Goal: Task Accomplishment & Management: Manage account settings

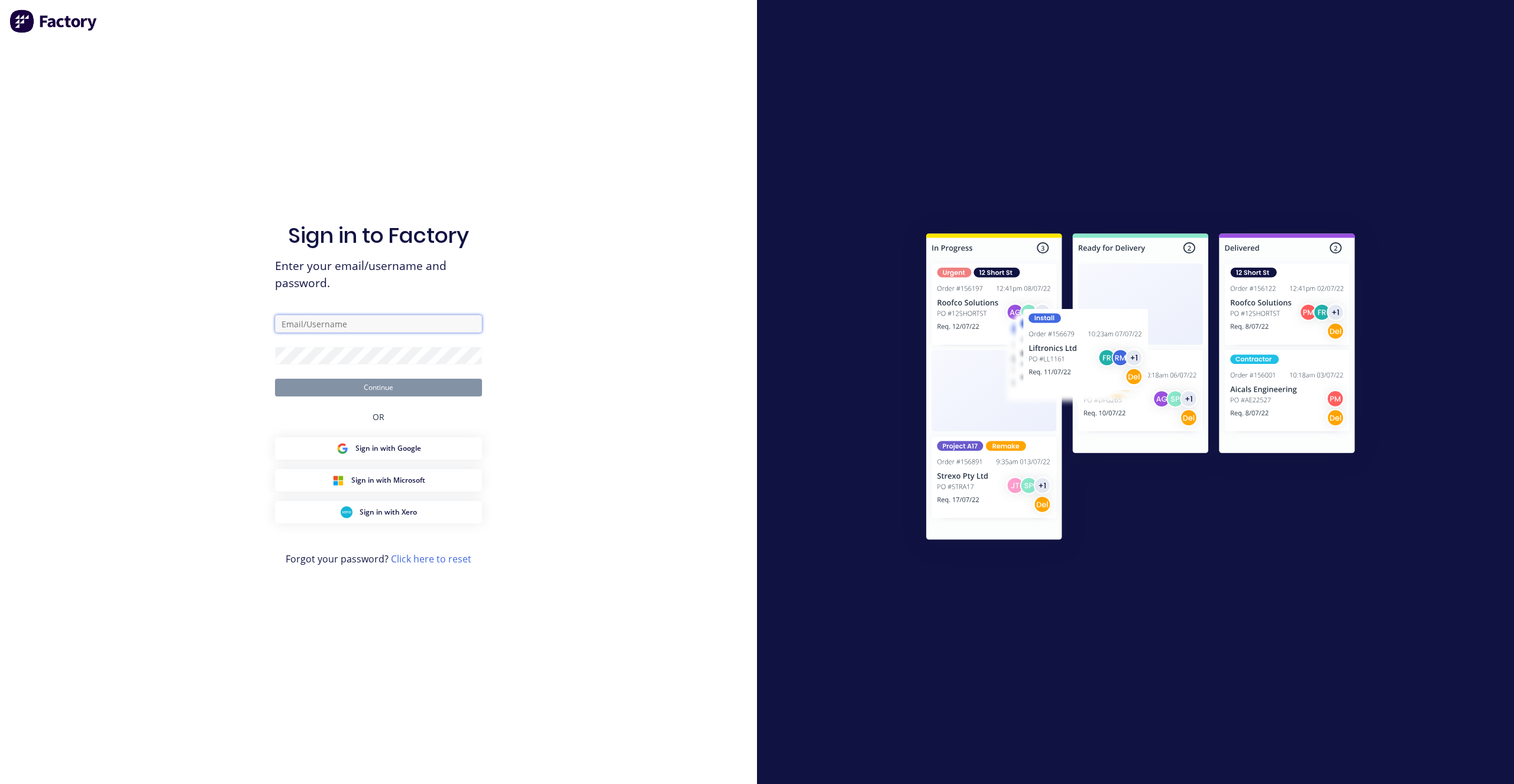
click at [360, 326] on input "text" at bounding box center [378, 324] width 207 height 18
type input "[PERSON_NAME][EMAIL_ADDRESS][DOMAIN_NAME]"
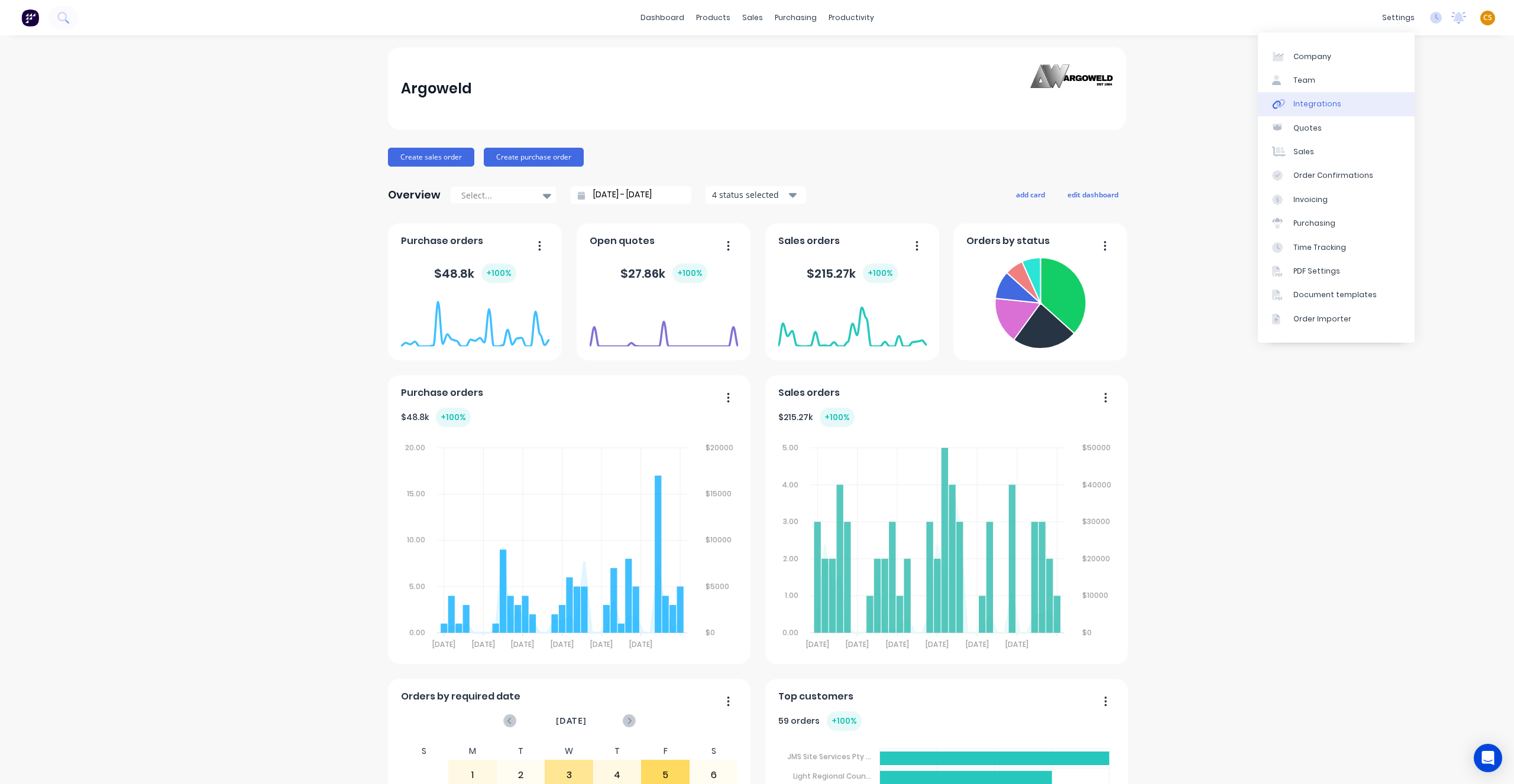
click at [1339, 106] on link "Integrations" at bounding box center [1336, 104] width 157 height 23
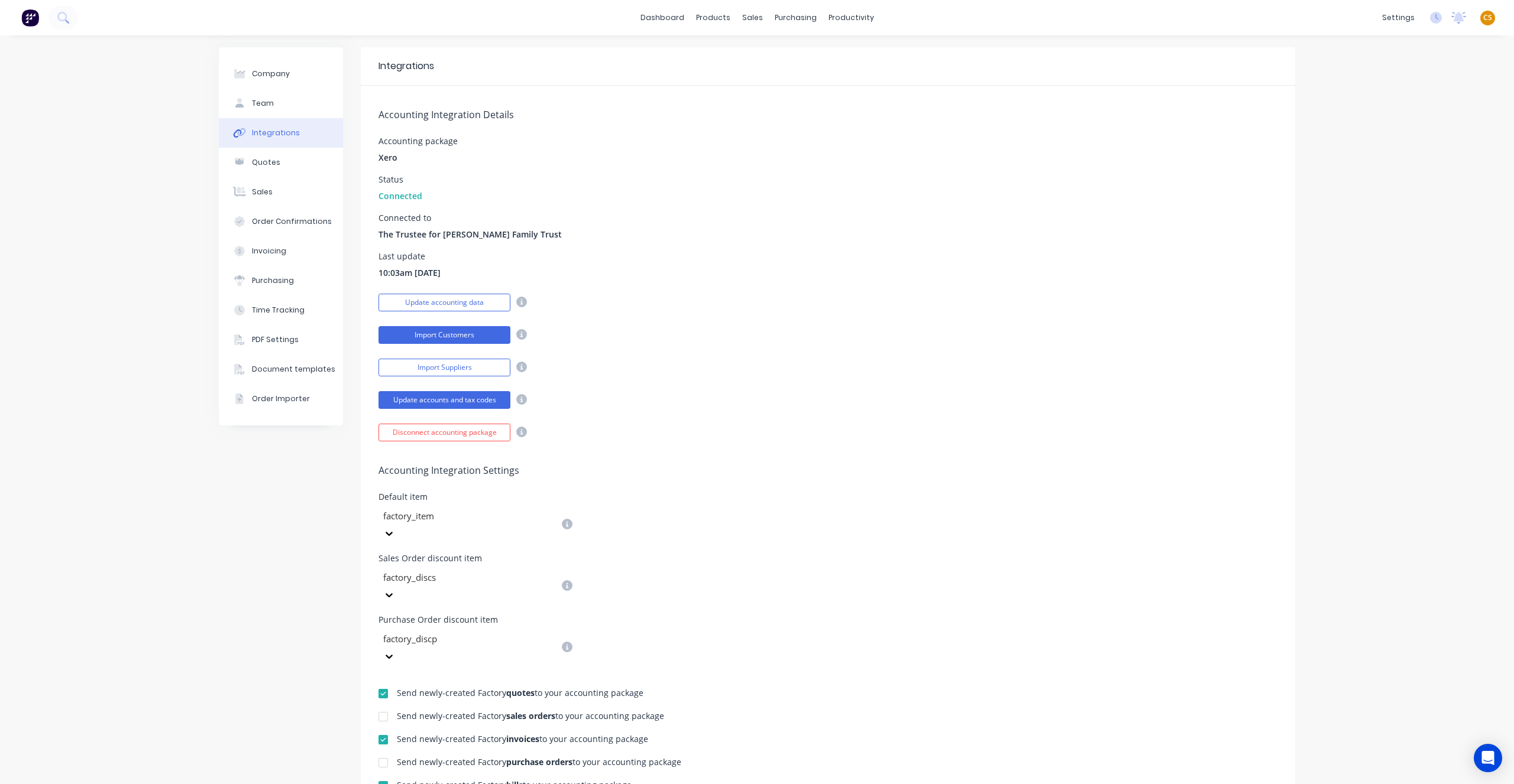
click at [471, 338] on button "Import Customers" at bounding box center [444, 335] width 132 height 18
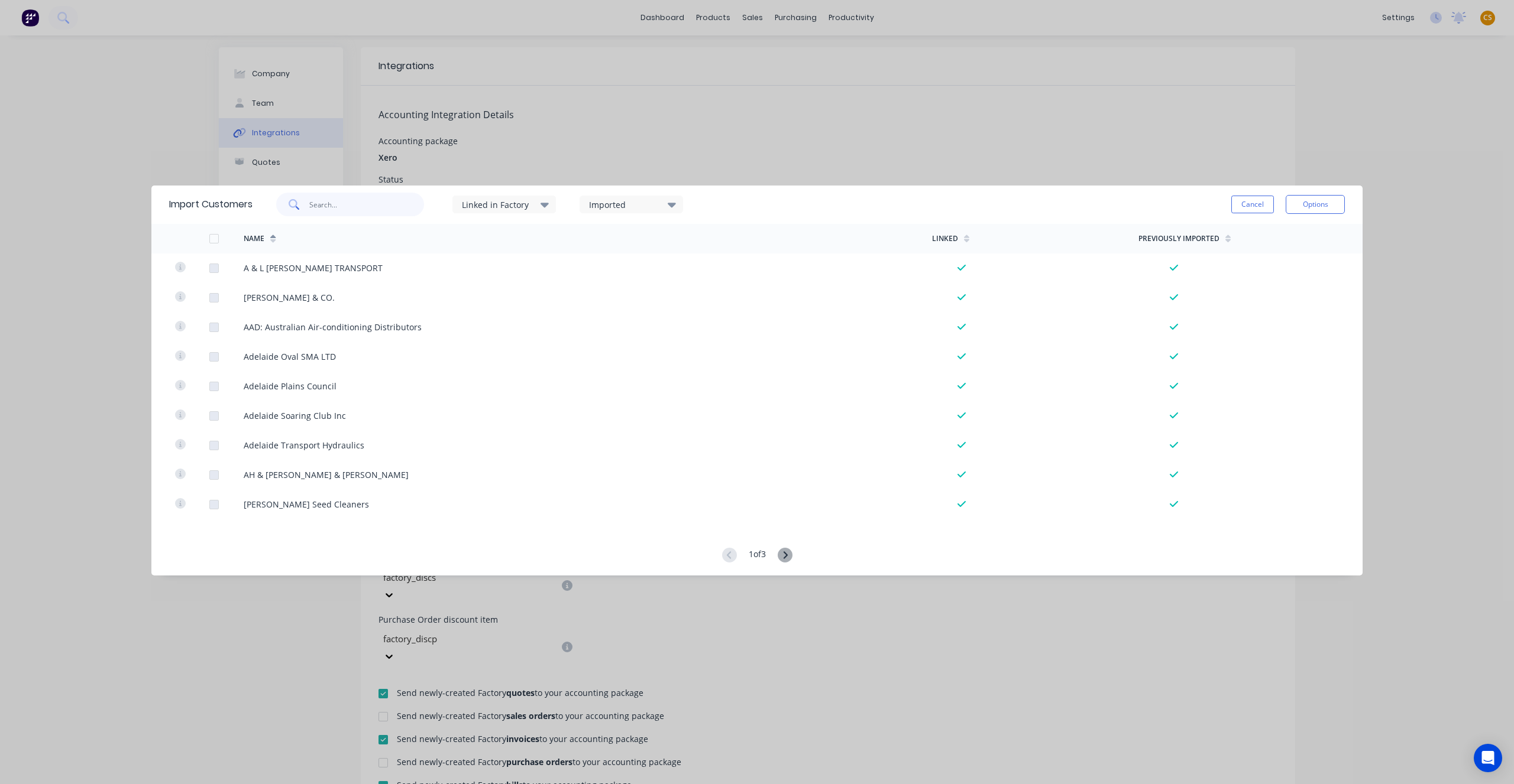
click at [344, 205] on input "text" at bounding box center [367, 204] width 116 height 23
type input "jam"
click at [1253, 208] on button "Cancel" at bounding box center [1252, 204] width 42 height 18
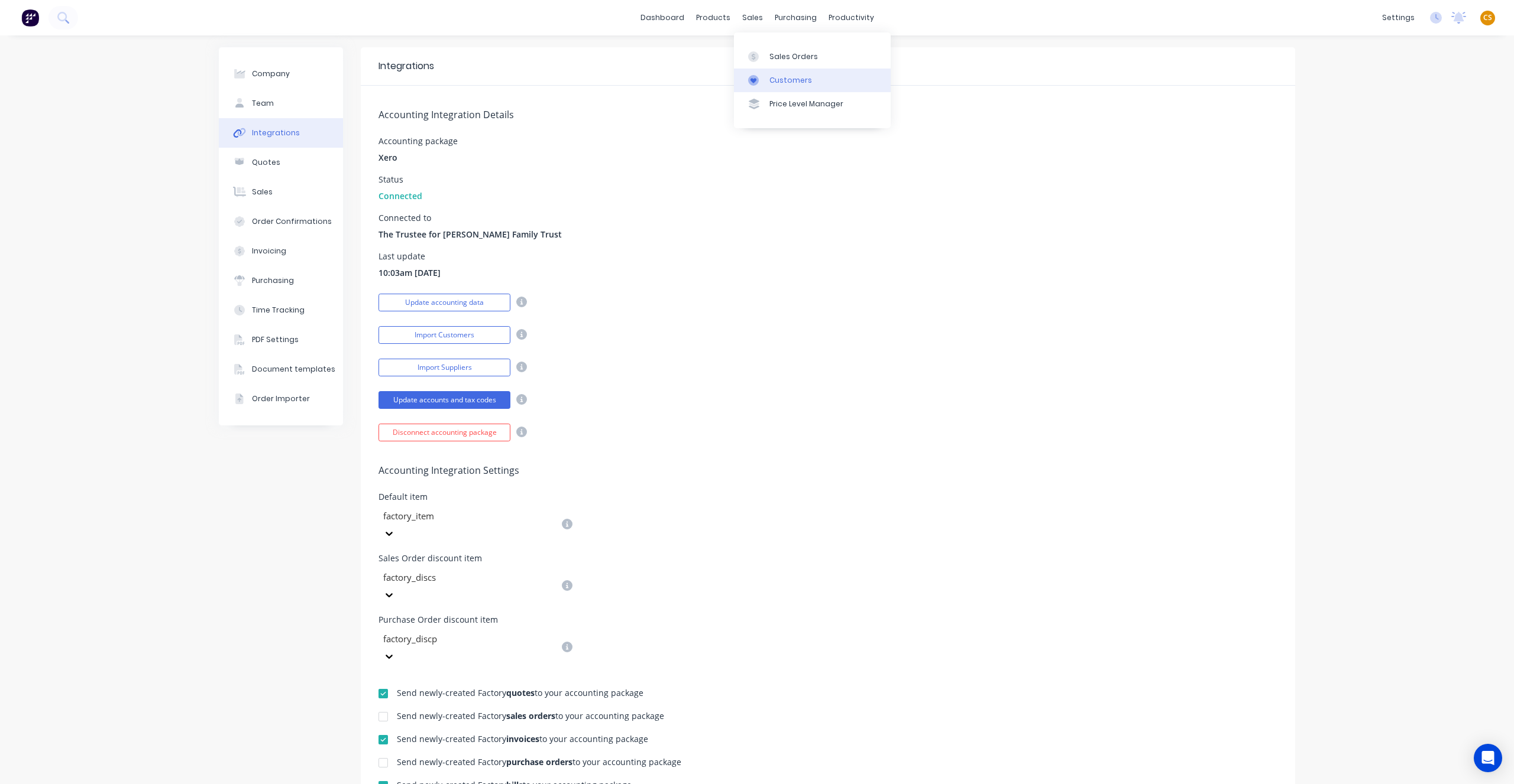
click at [784, 80] on div "Customers" at bounding box center [790, 80] width 42 height 10
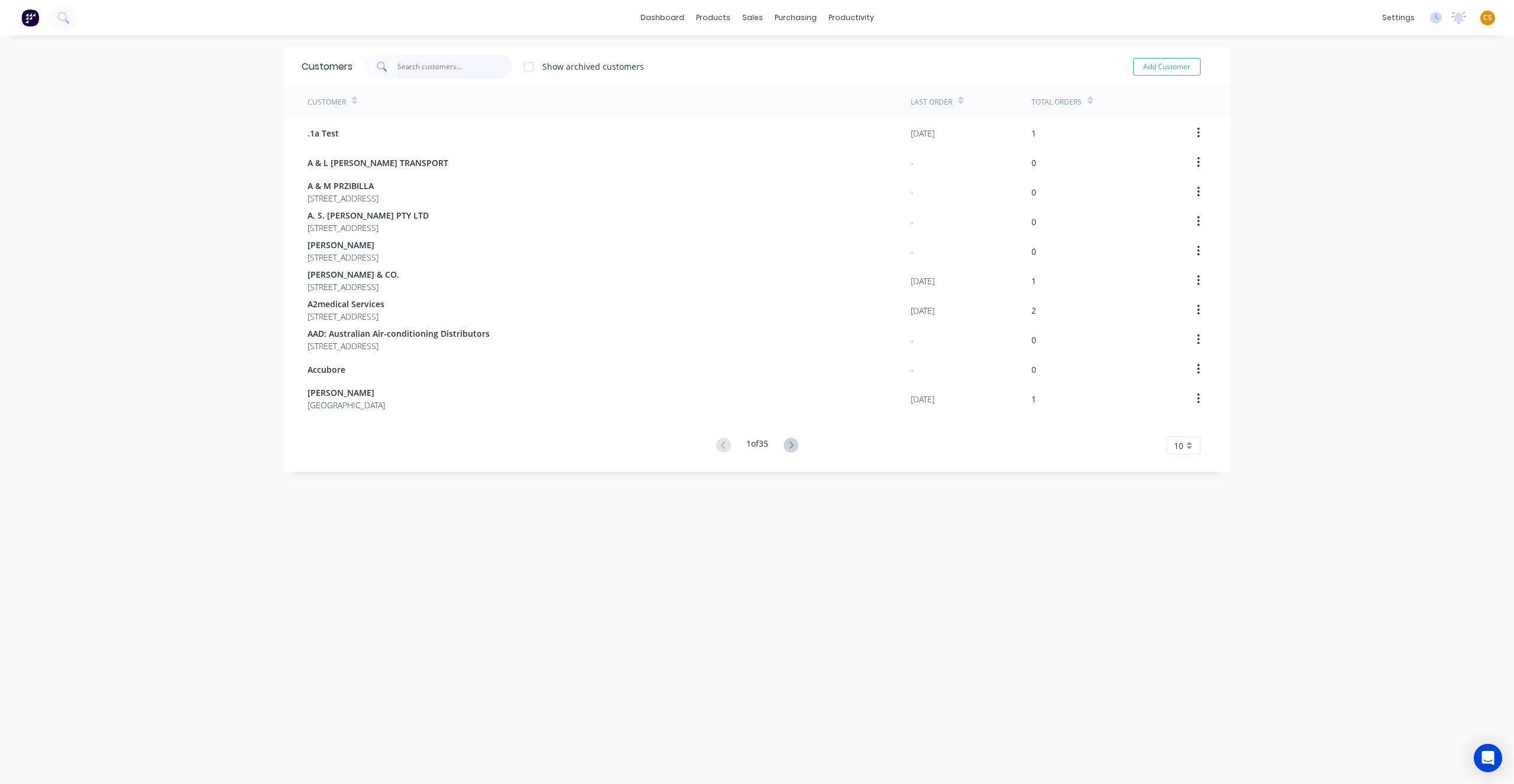
click at [434, 67] on input "text" at bounding box center [455, 67] width 116 height 23
click at [783, 83] on div "Customers" at bounding box center [790, 80] width 42 height 10
click at [437, 68] on input "text" at bounding box center [455, 67] width 116 height 23
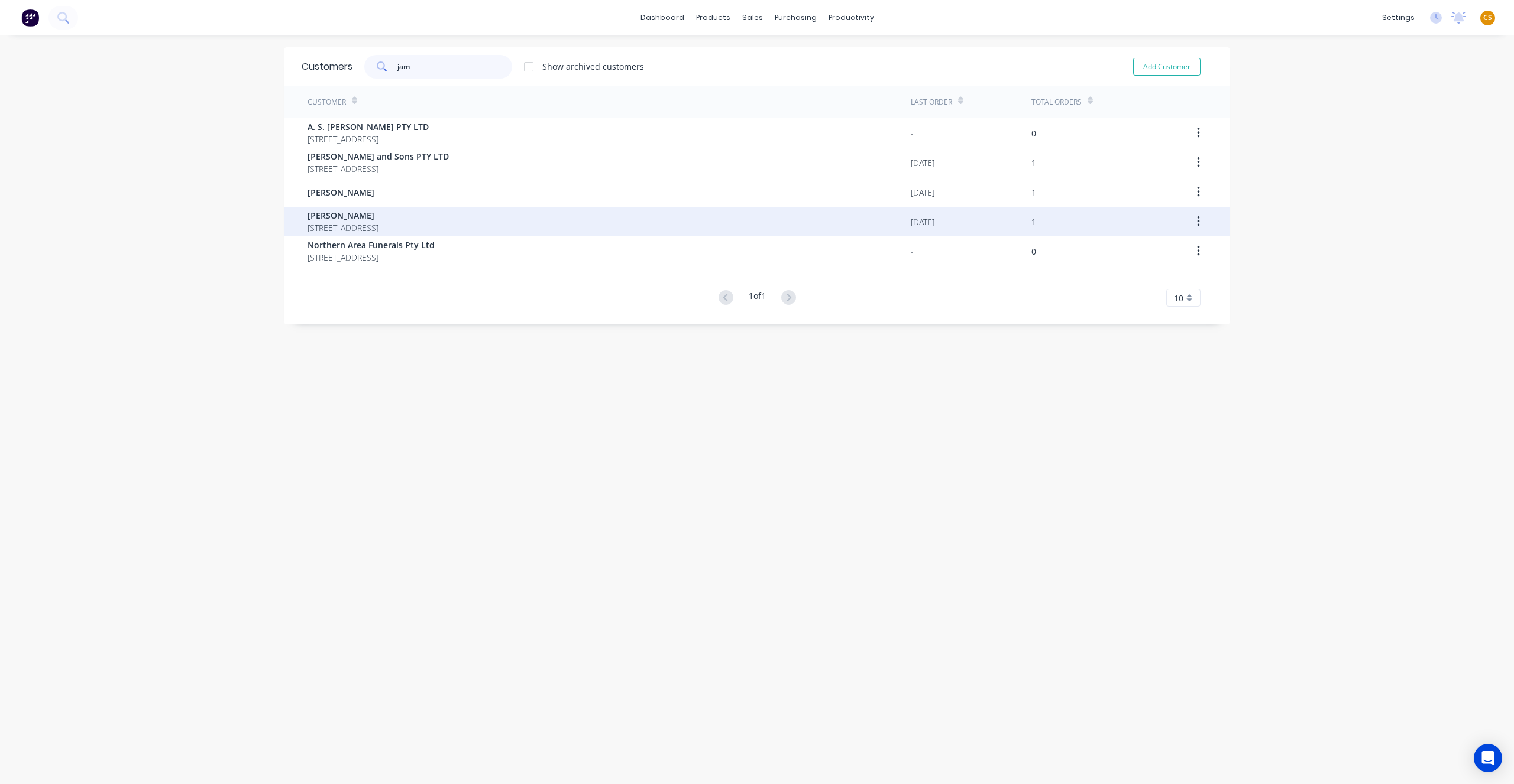
type input "jam"
click at [356, 217] on span "[PERSON_NAME]" at bounding box center [343, 215] width 71 height 12
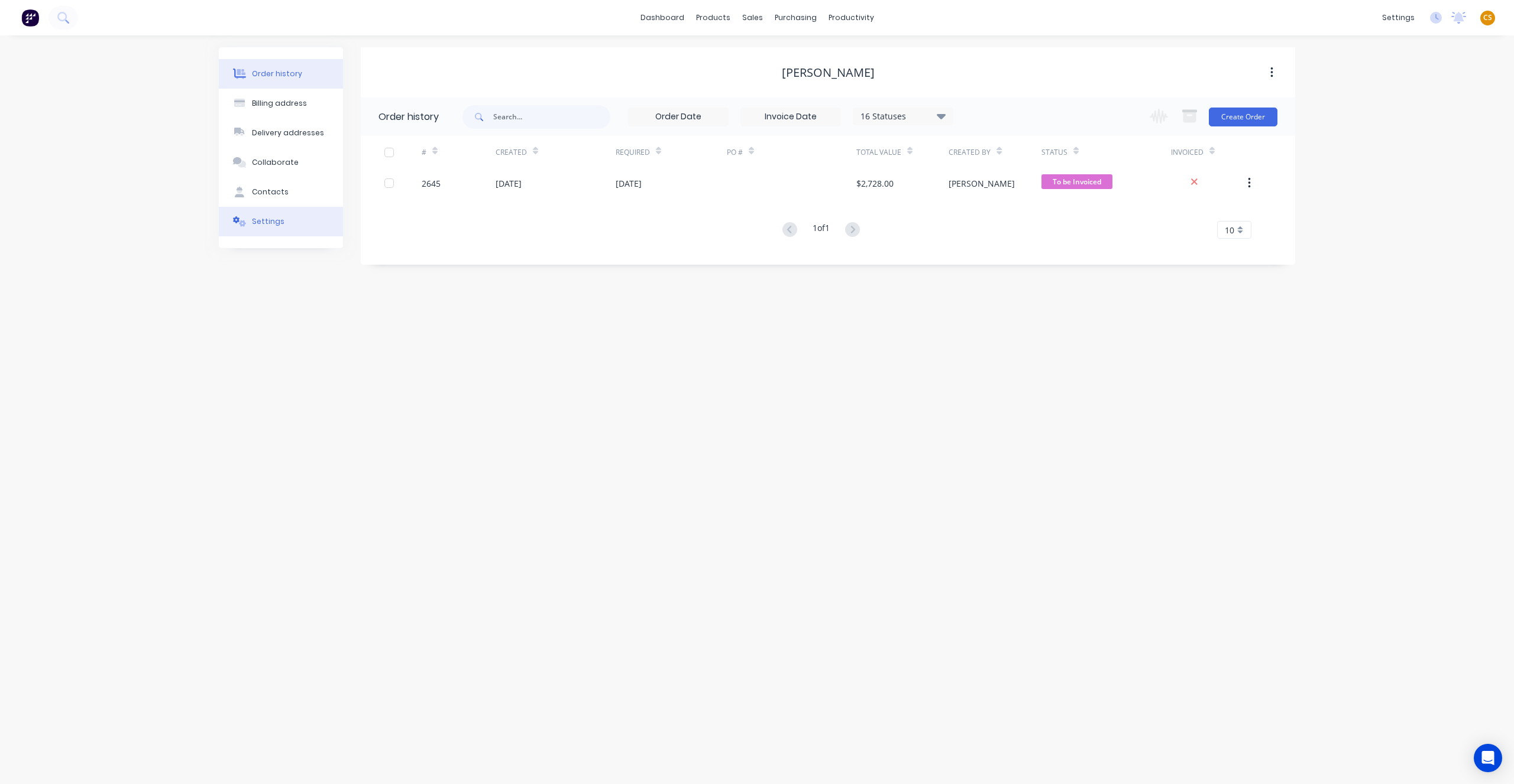
click at [305, 227] on button "Settings" at bounding box center [281, 221] width 124 height 29
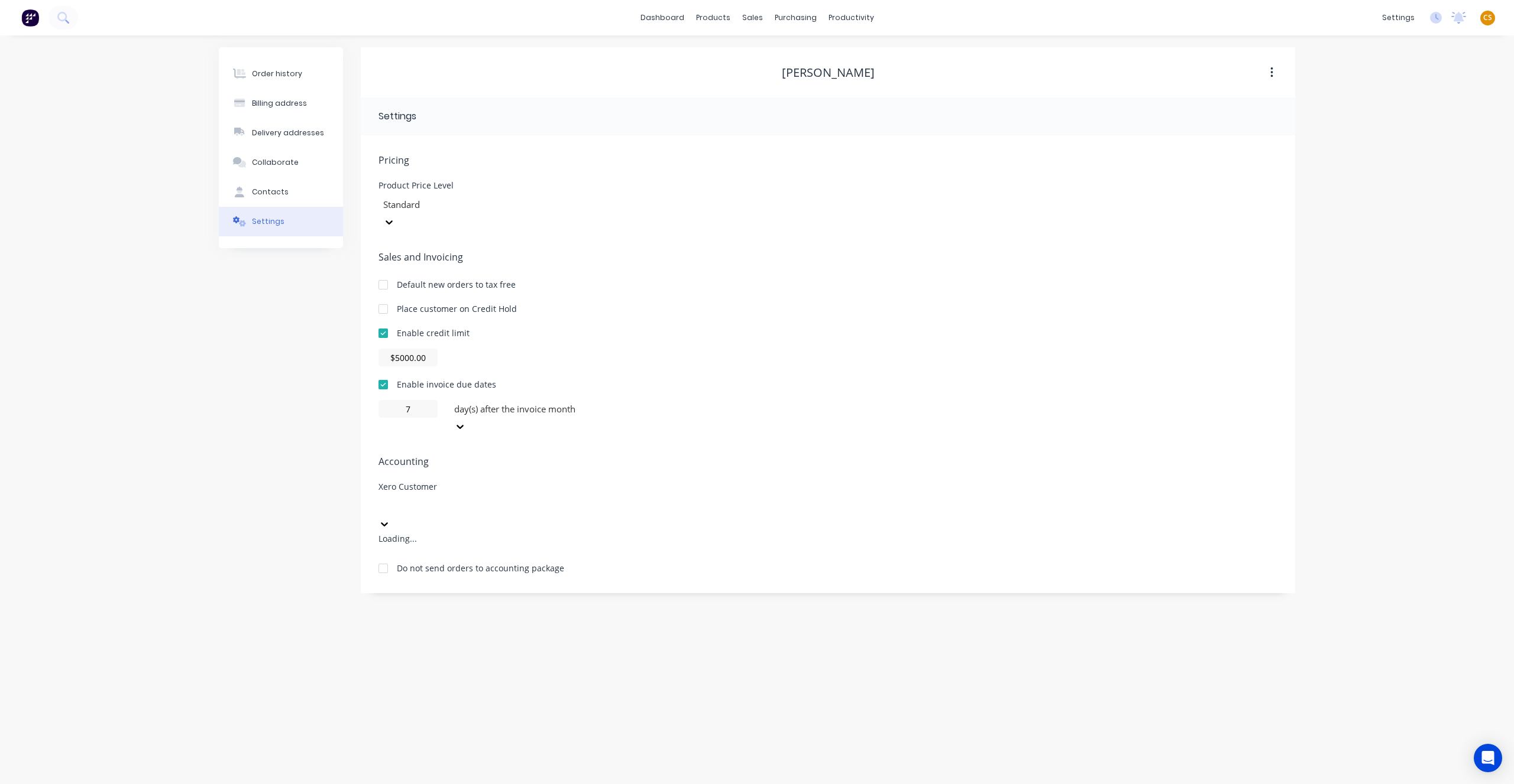
click at [443, 499] on div at bounding box center [467, 506] width 170 height 15
type input "ja"
click at [318, 463] on div "Order history Billing address Delivery addresses Collaborate Contacts Settings" at bounding box center [281, 357] width 124 height 620
click at [1491, 758] on icon "Open Intercom Messenger" at bounding box center [1487, 759] width 14 height 16
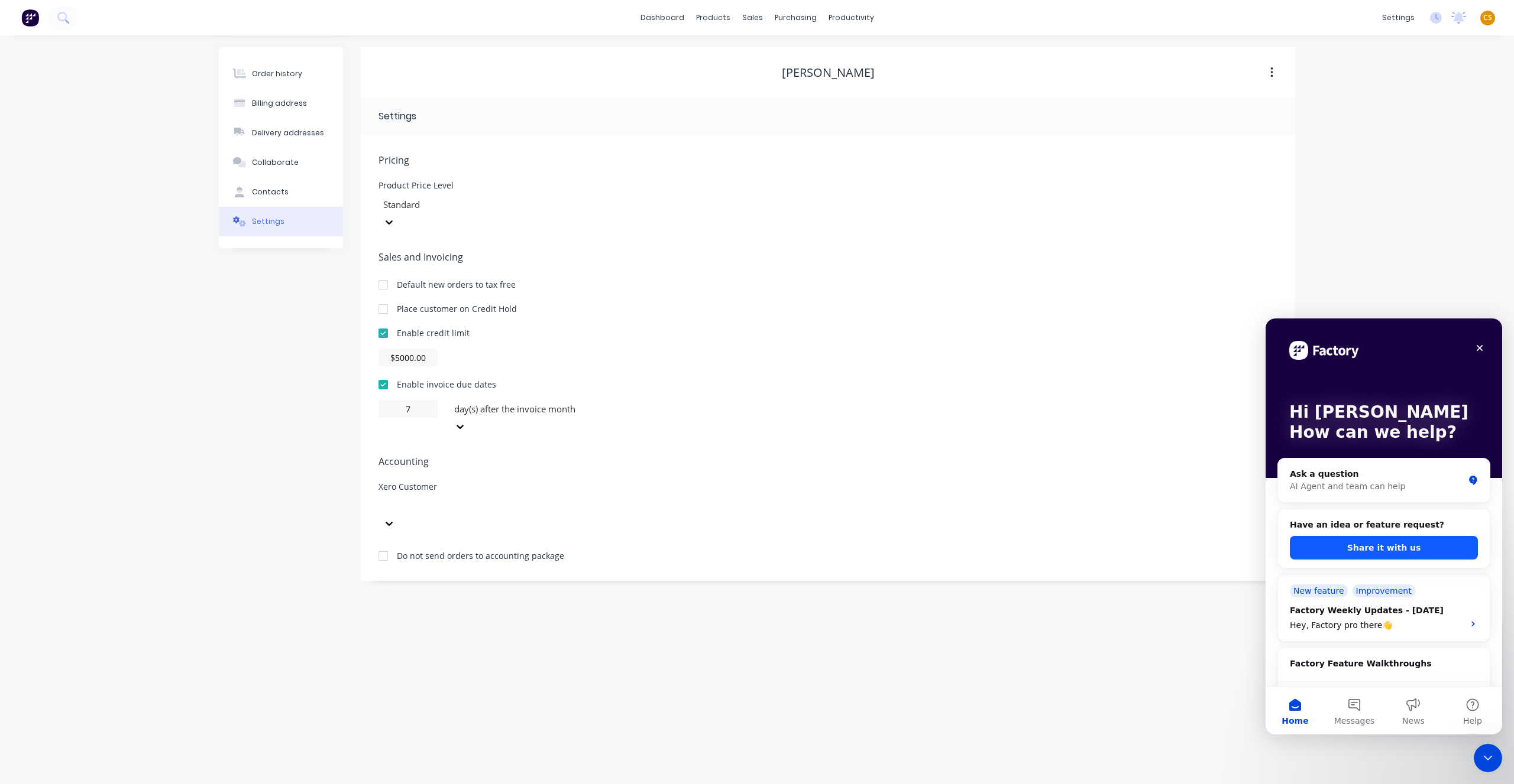
click at [1333, 549] on button "Share it with us" at bounding box center [1383, 548] width 188 height 23
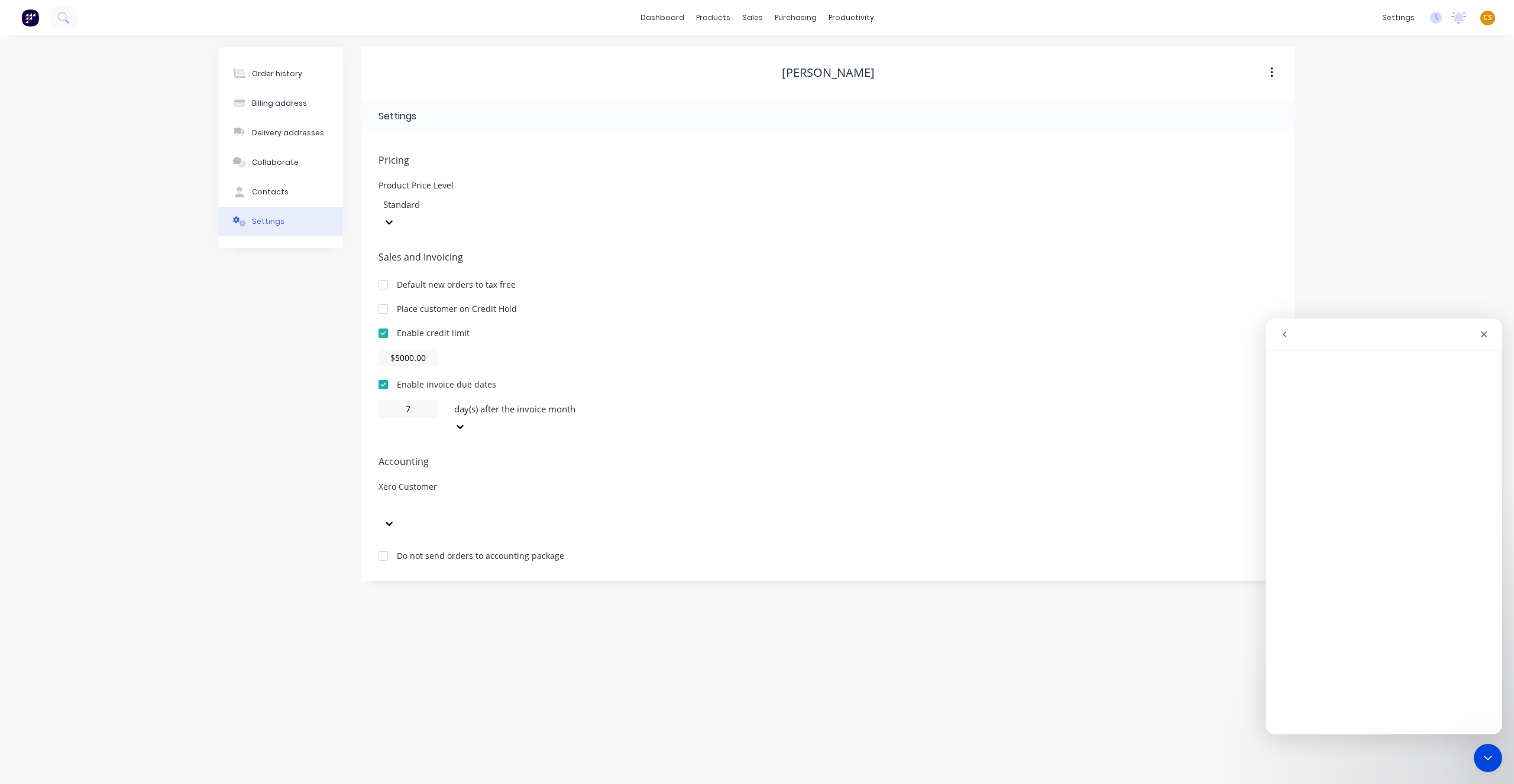
click at [1432, 179] on div "Order history Billing address Delivery addresses Collaborate Contacts Settings …" at bounding box center [757, 410] width 1514 height 749
click at [1479, 759] on icon "Close Intercom Messenger" at bounding box center [1486, 757] width 14 height 14
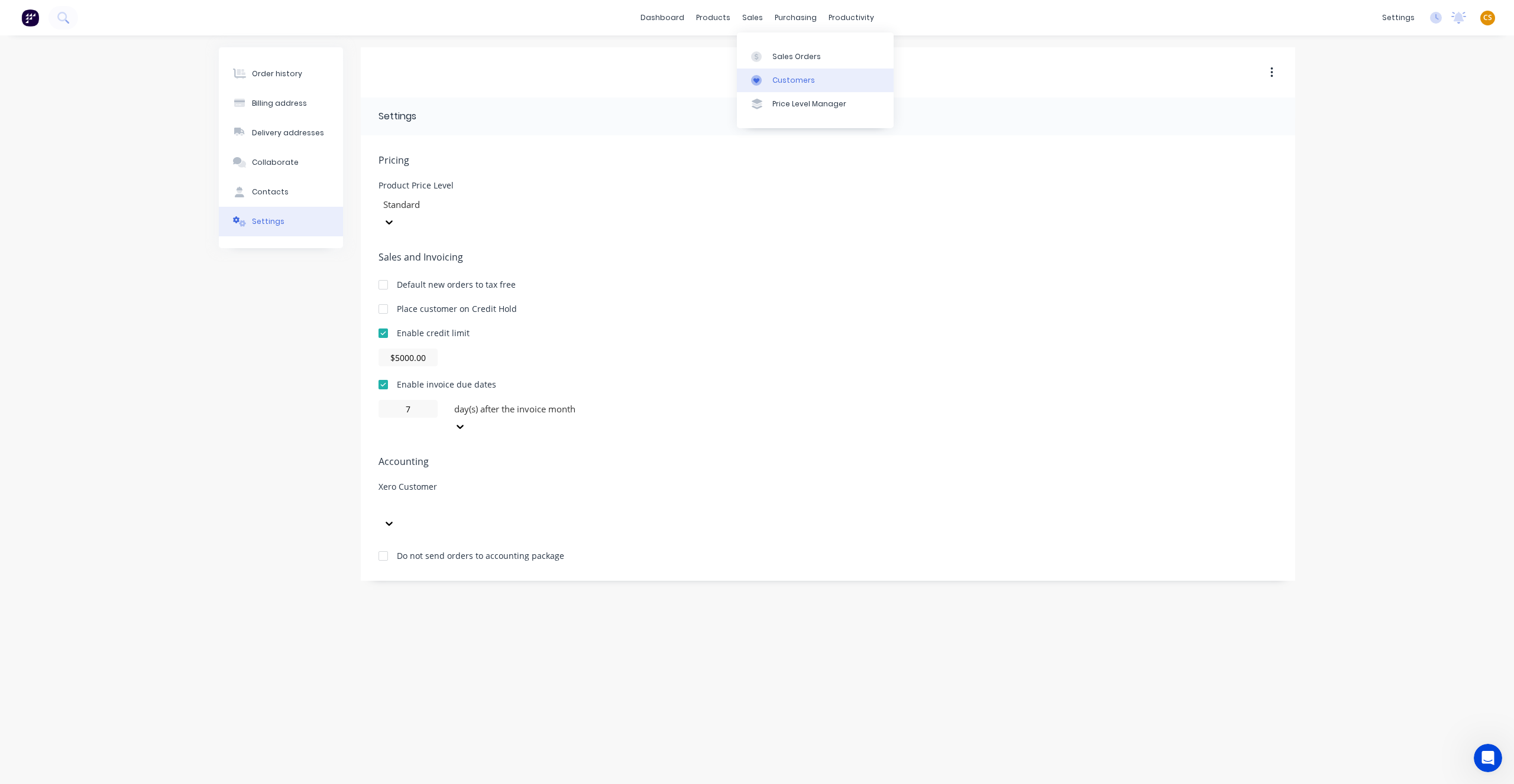
click at [790, 85] on div "Customers" at bounding box center [793, 80] width 42 height 10
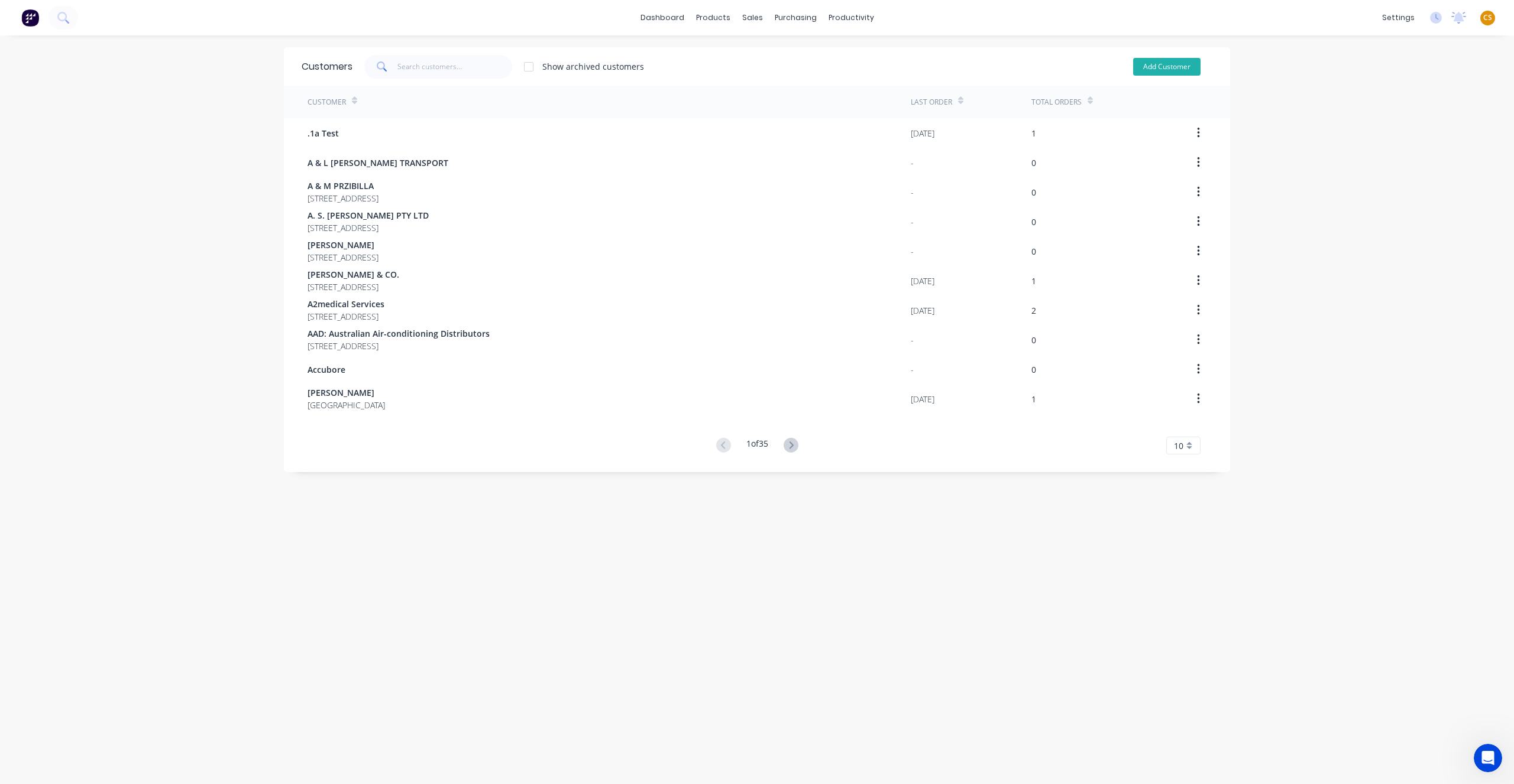
click at [1150, 70] on button "Add Customer" at bounding box center [1166, 67] width 67 height 18
select select "AU"
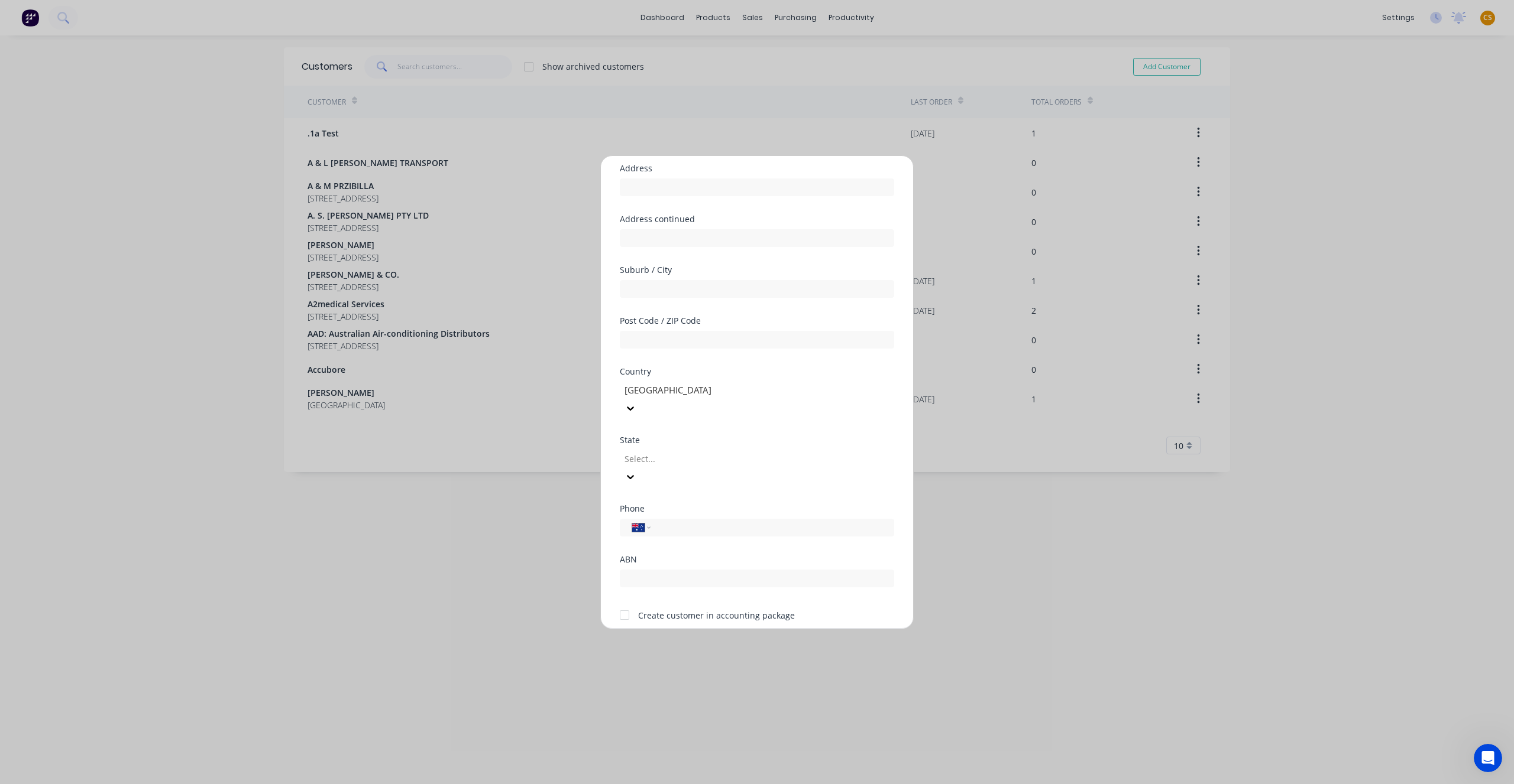
scroll to position [104, 0]
click at [654, 598] on div "Create customer in accounting package" at bounding box center [717, 604] width 157 height 12
drag, startPoint x: 654, startPoint y: 567, endPoint x: 767, endPoint y: 566, distance: 113.0
click at [767, 598] on div "Create customer in accounting package" at bounding box center [717, 604] width 157 height 12
copy div "Create customer in accounting package"
